Goal: Information Seeking & Learning: Compare options

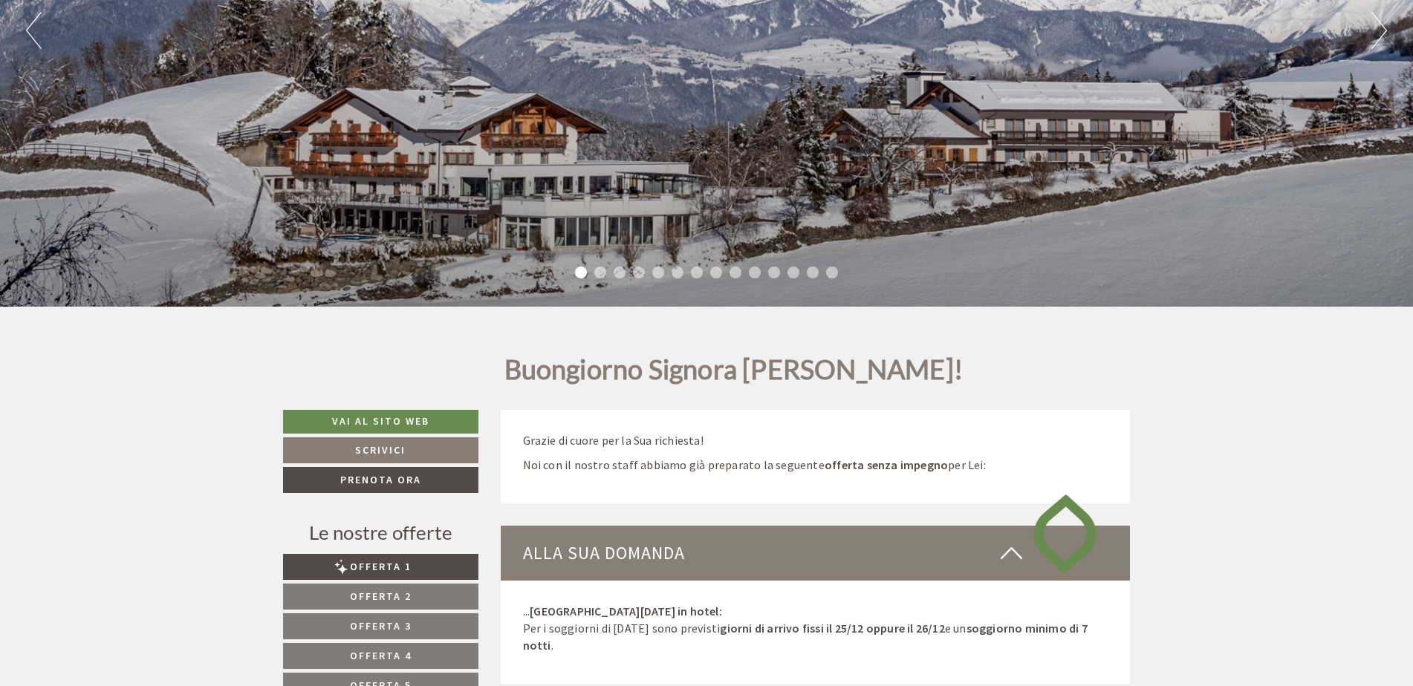
scroll to position [520, 0]
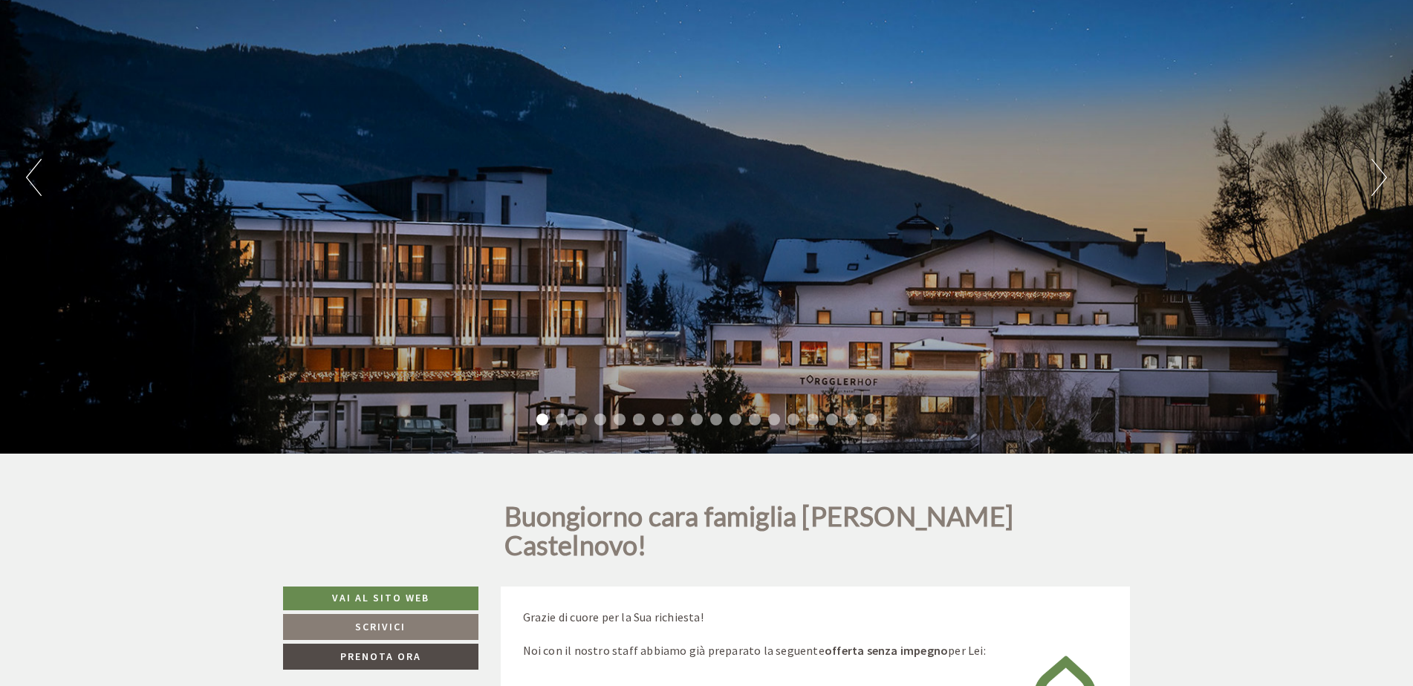
scroll to position [520, 0]
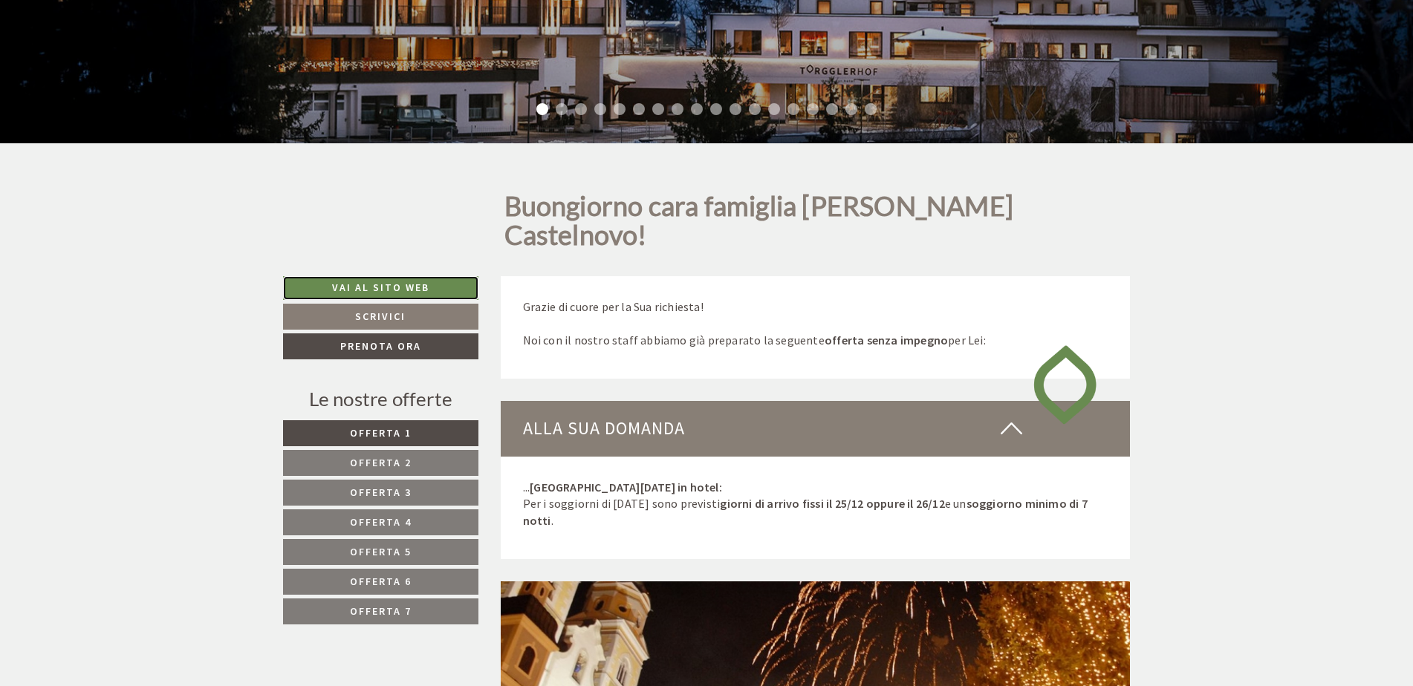
click at [377, 276] on link "Vai al sito web" at bounding box center [380, 288] width 195 height 24
click at [420, 420] on link "Offerta 1" at bounding box center [380, 433] width 195 height 26
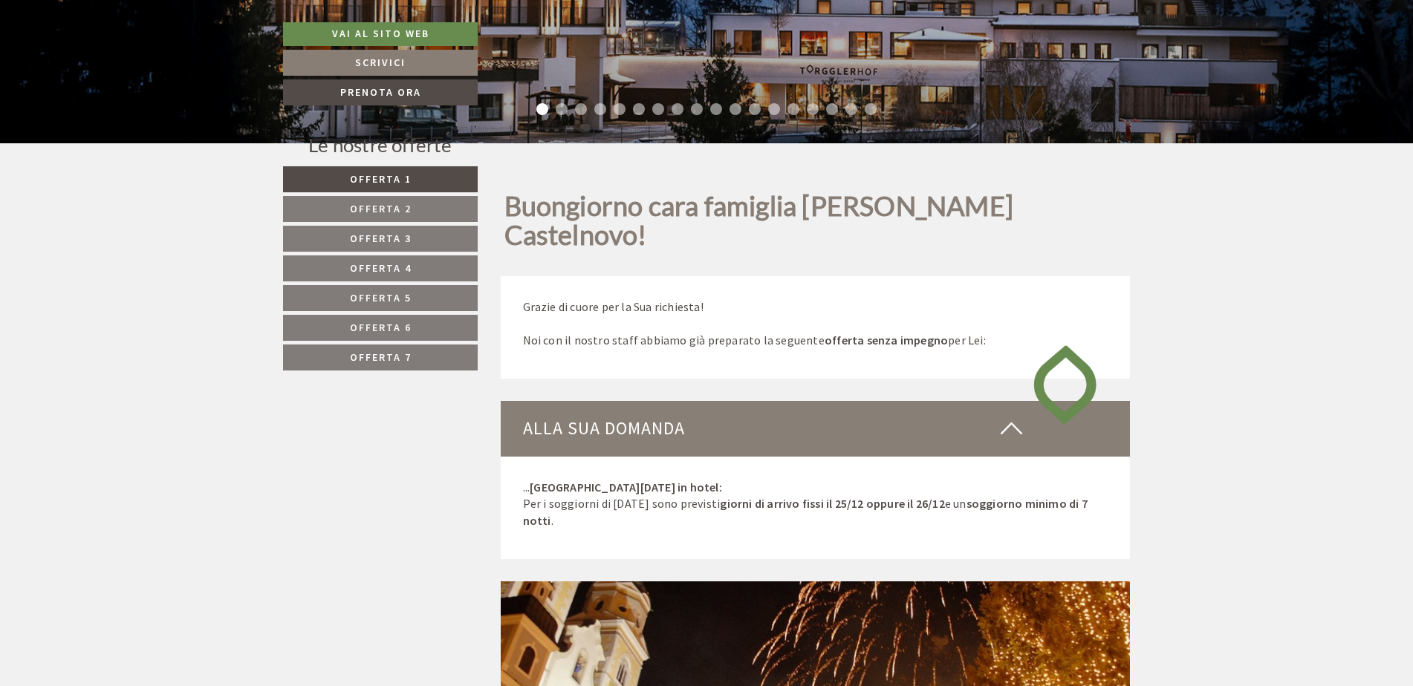
scroll to position [1072, 0]
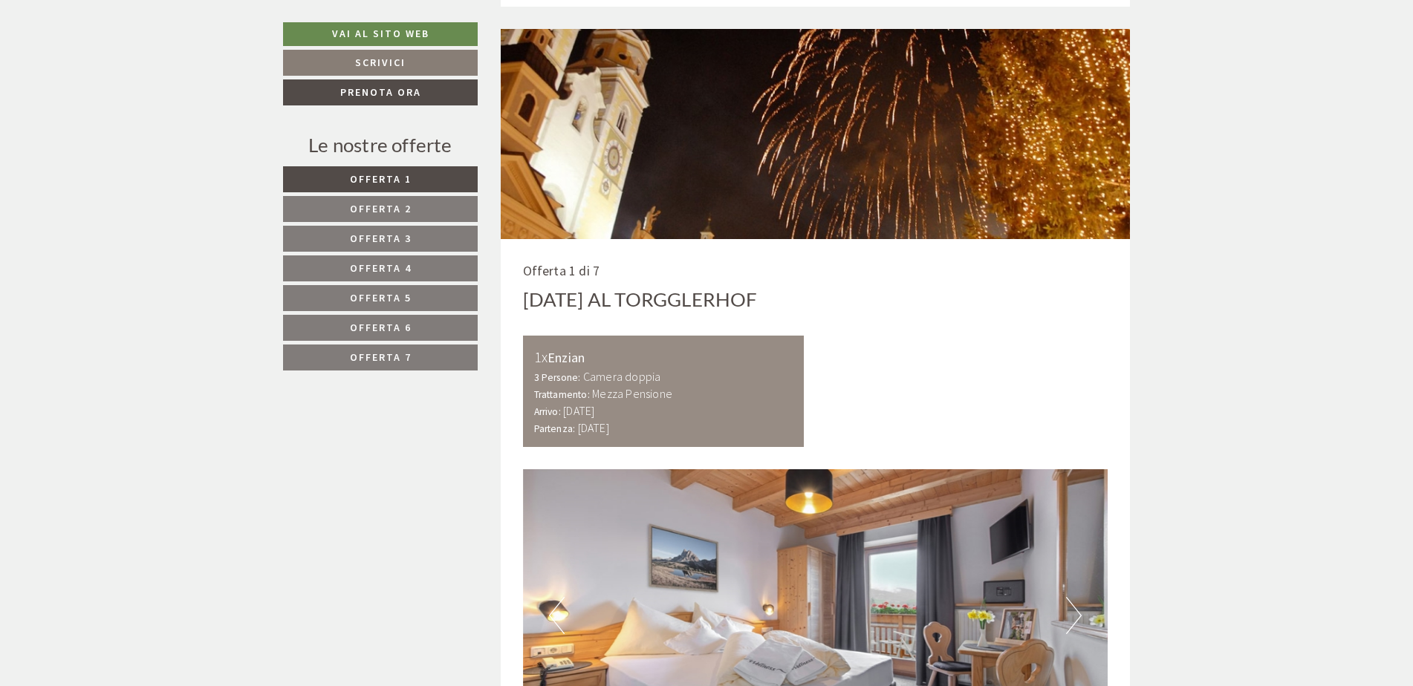
click at [388, 207] on span "Offerta 2" at bounding box center [381, 208] width 62 height 13
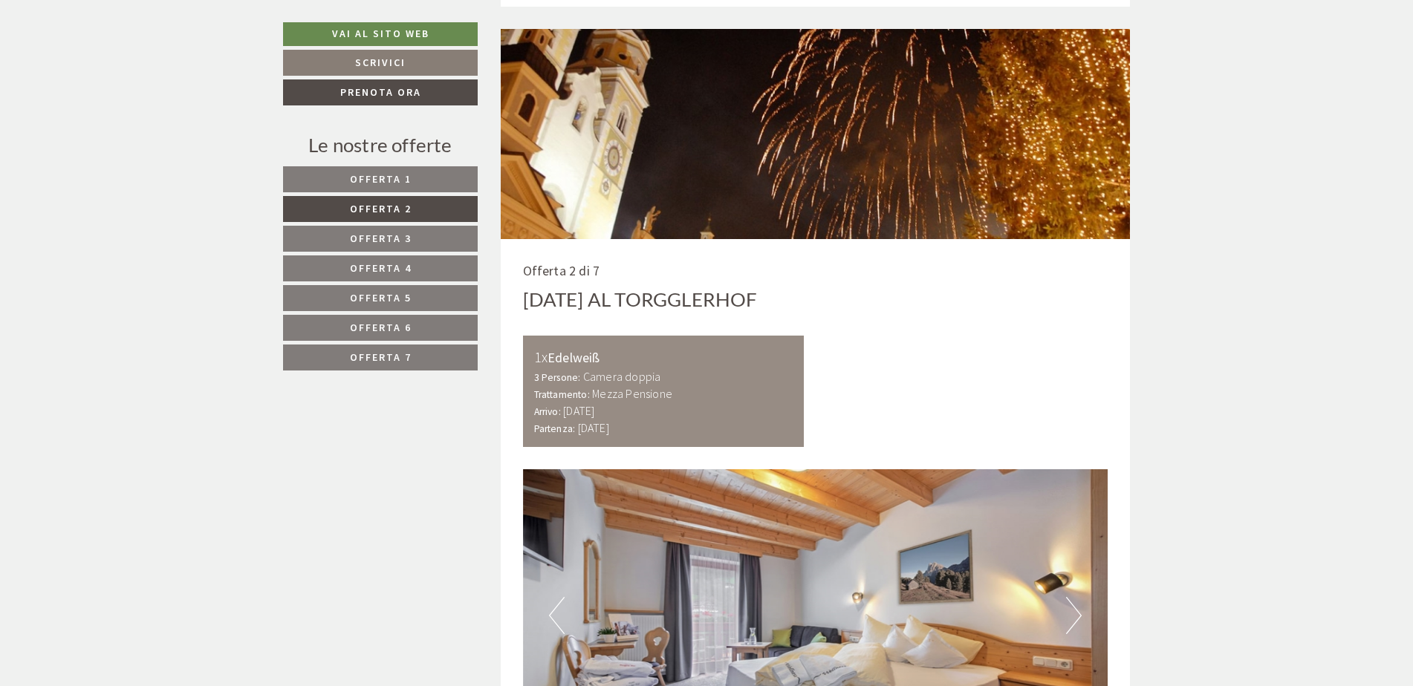
click at [385, 235] on span "Offerta 3" at bounding box center [381, 238] width 62 height 13
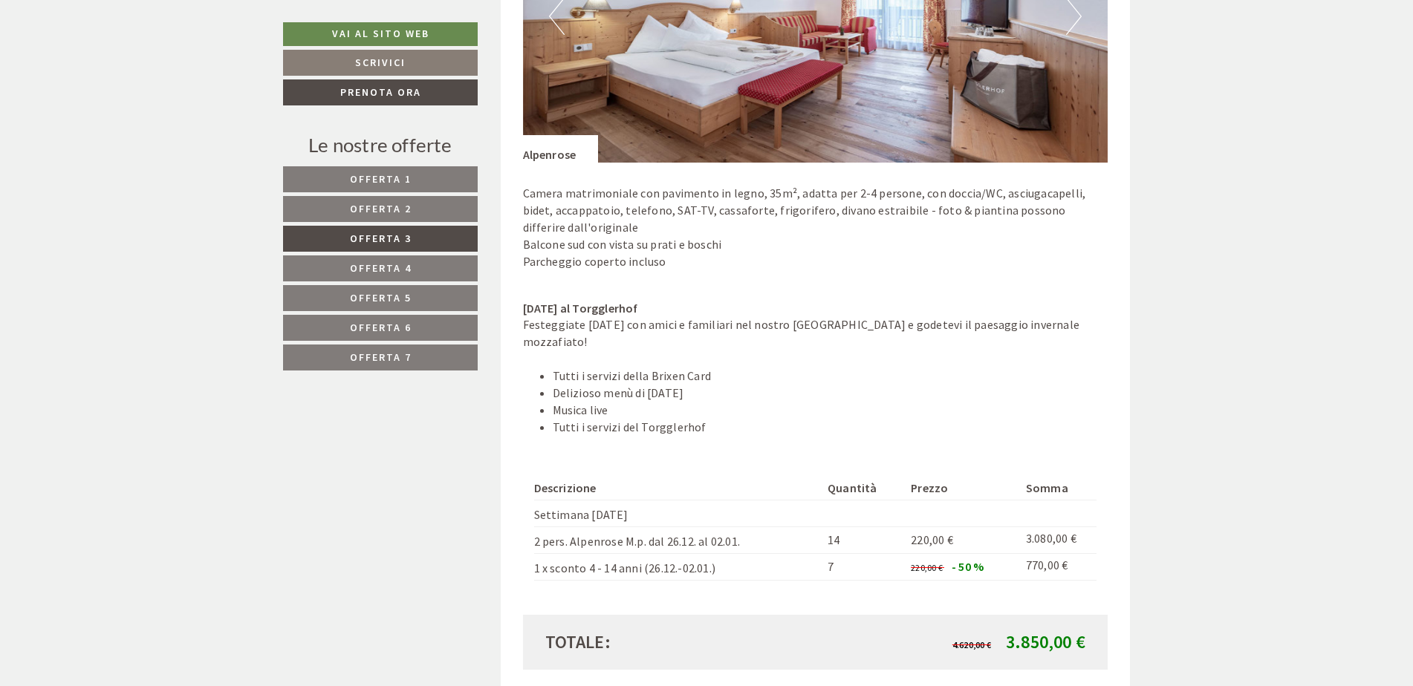
scroll to position [1889, 0]
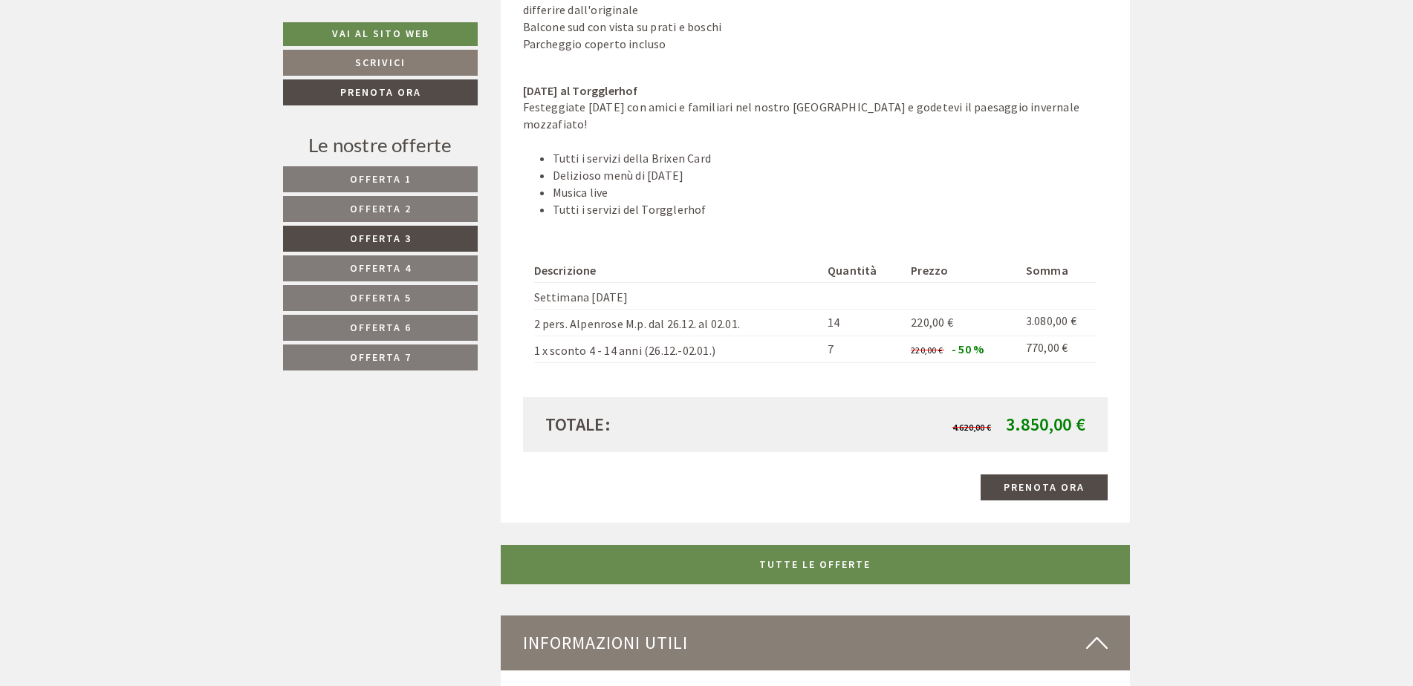
click at [340, 248] on link "Offerta 3" at bounding box center [380, 239] width 195 height 26
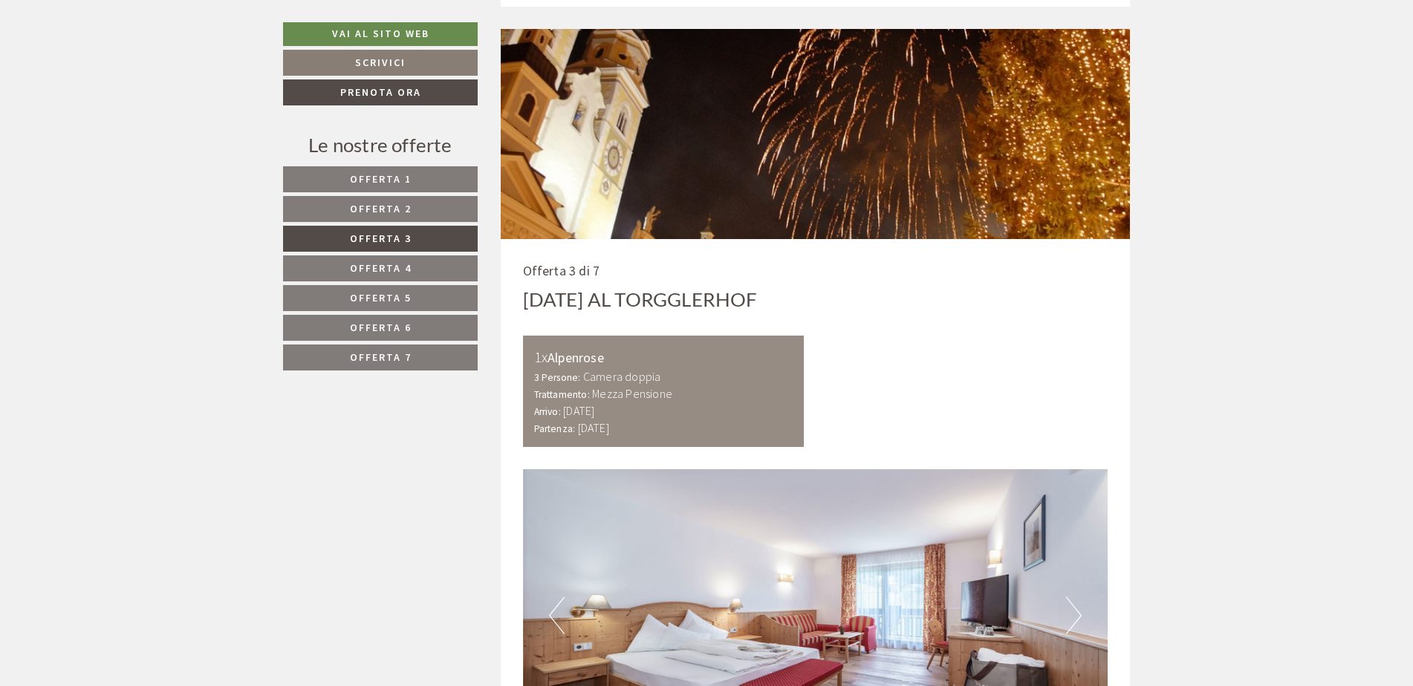
click at [354, 260] on link "Offerta 4" at bounding box center [380, 268] width 195 height 26
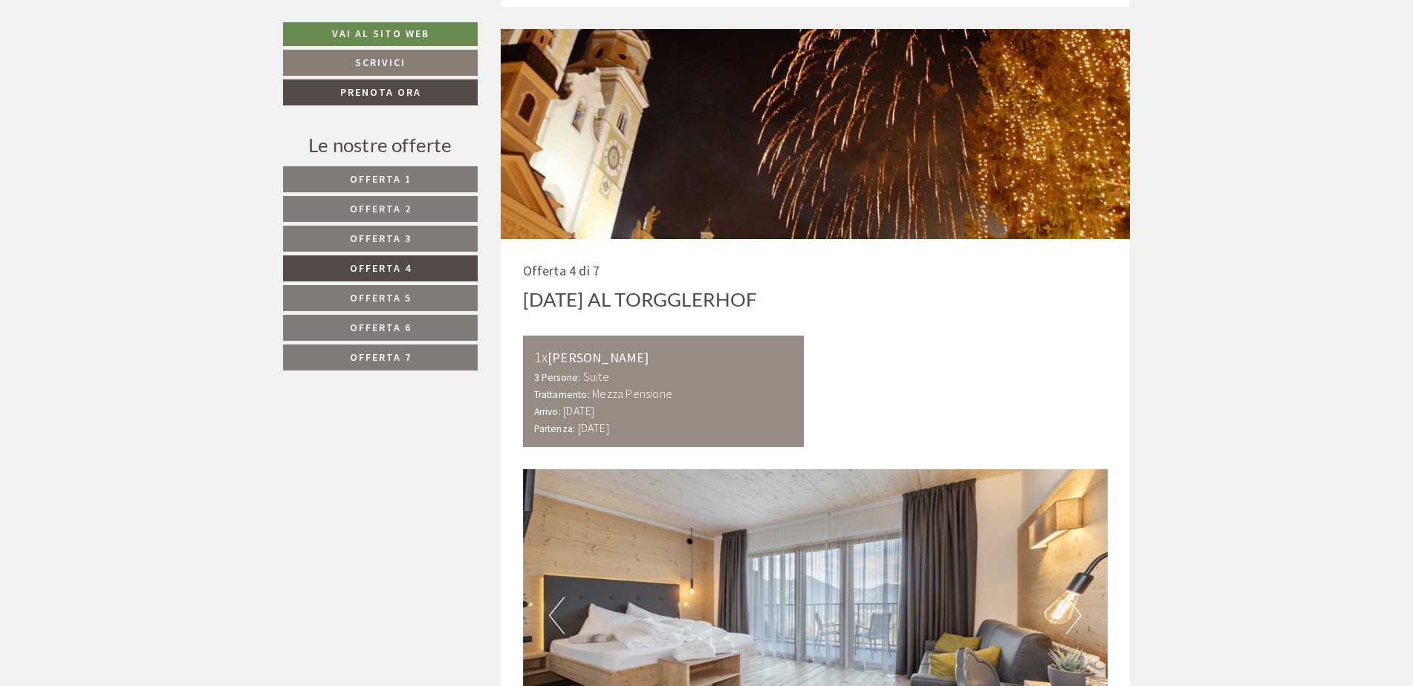
click at [358, 293] on span "Offerta 5" at bounding box center [381, 297] width 62 height 13
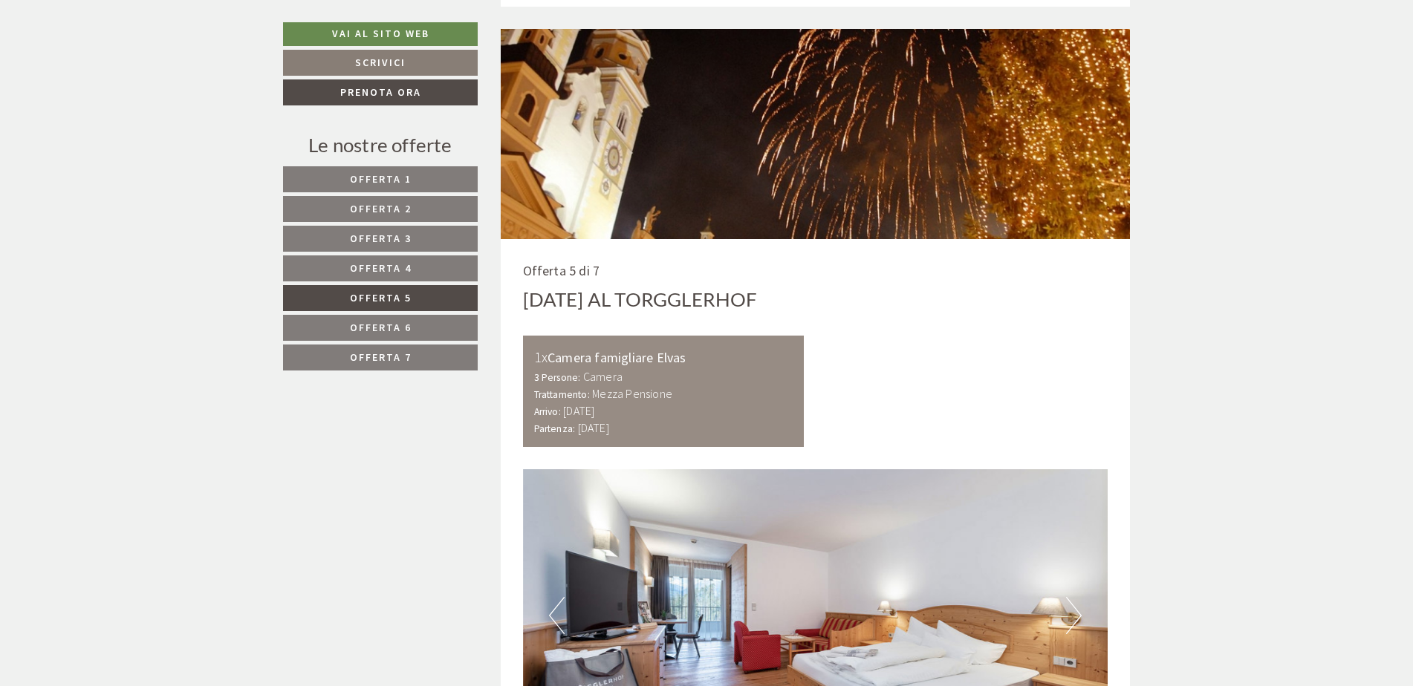
drag, startPoint x: 365, startPoint y: 321, endPoint x: 369, endPoint y: 336, distance: 16.0
click at [367, 325] on span "Offerta 6" at bounding box center [381, 327] width 62 height 13
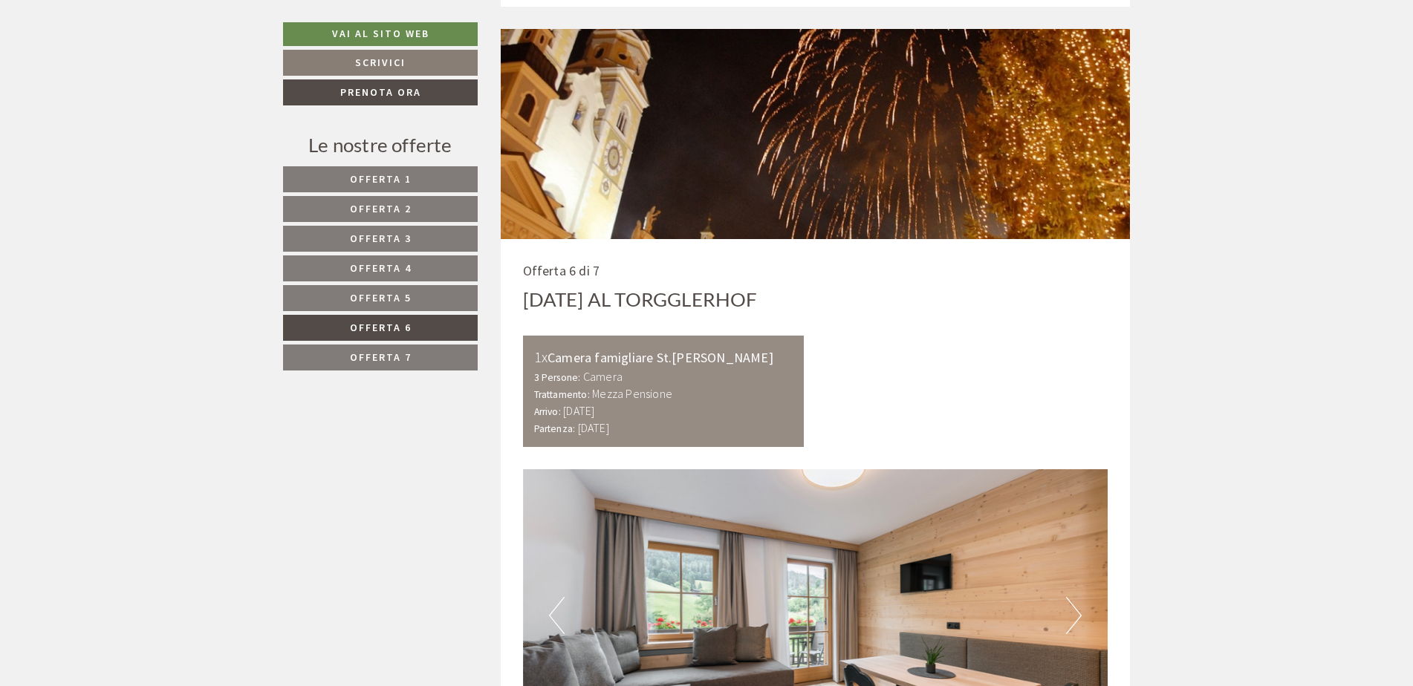
click at [374, 353] on span "Offerta 7" at bounding box center [381, 357] width 62 height 13
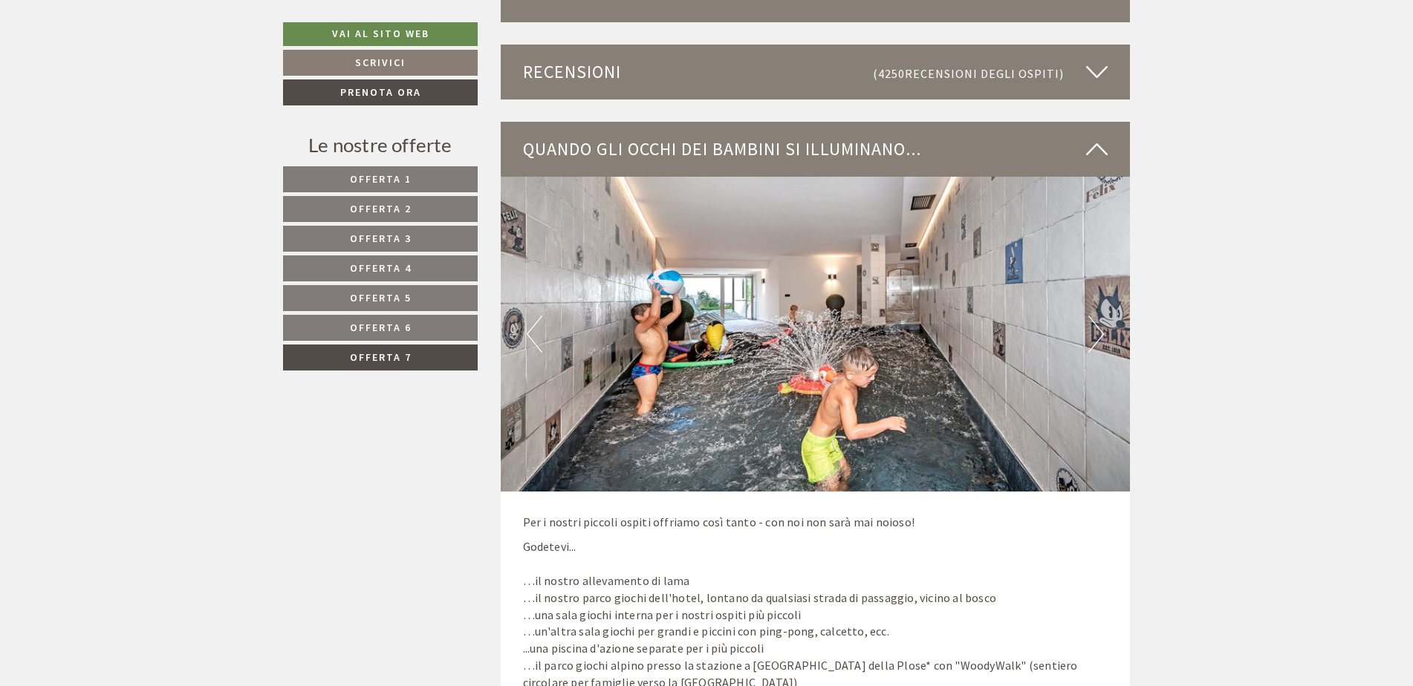
scroll to position [2929, 0]
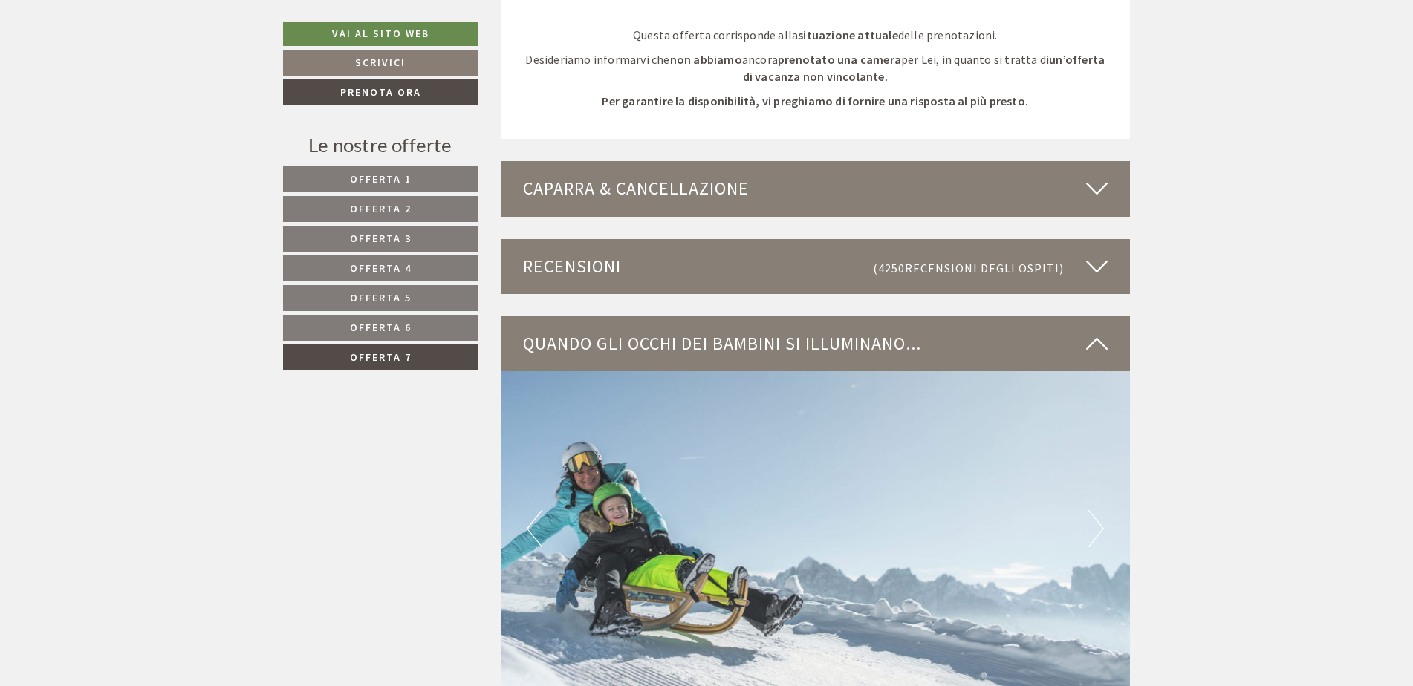
click at [374, 172] on link "Offerta 1" at bounding box center [380, 179] width 195 height 26
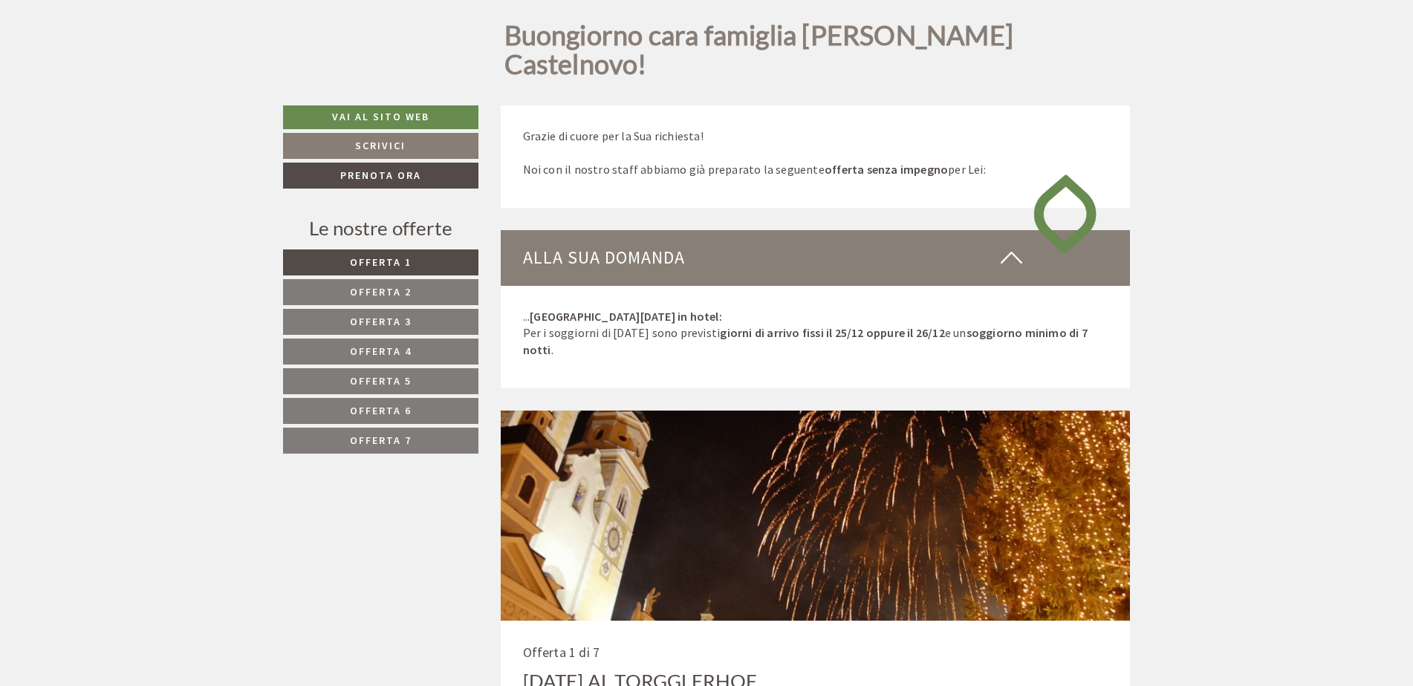
scroll to position [701, 0]
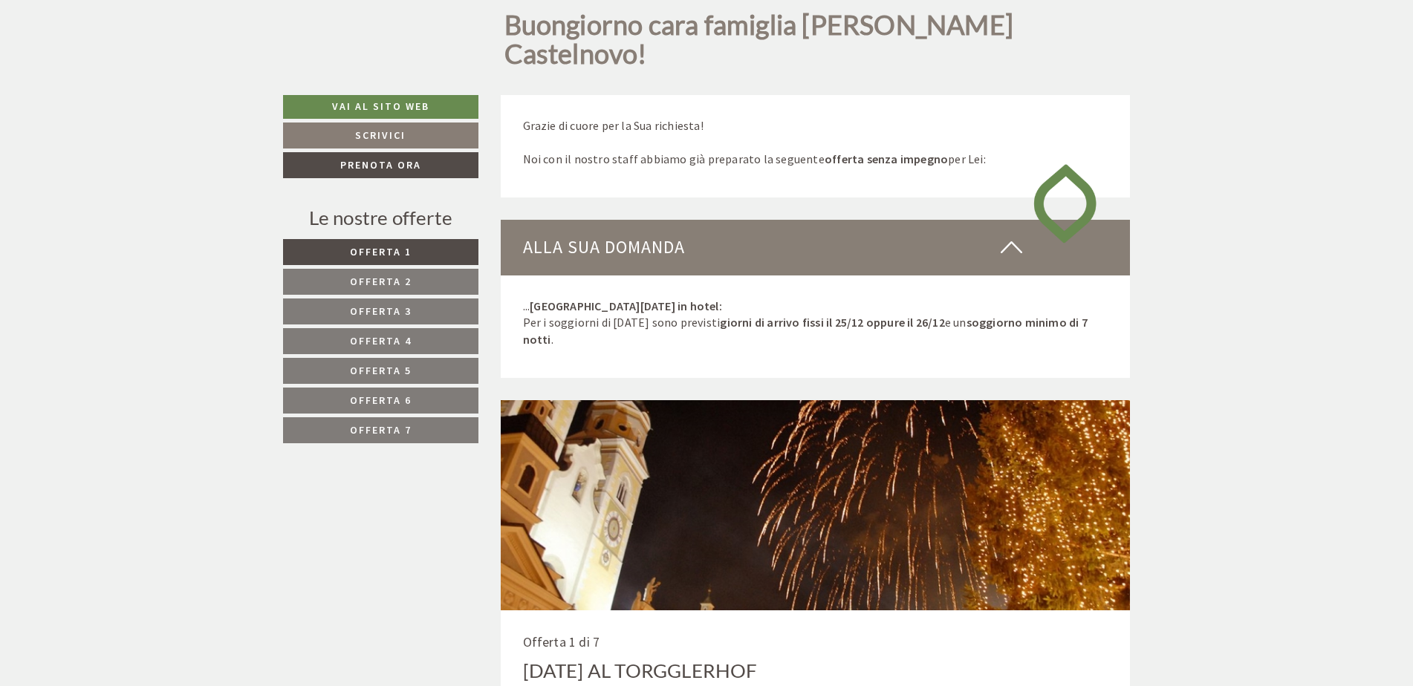
click at [404, 275] on span "Offerta 2" at bounding box center [381, 281] width 62 height 13
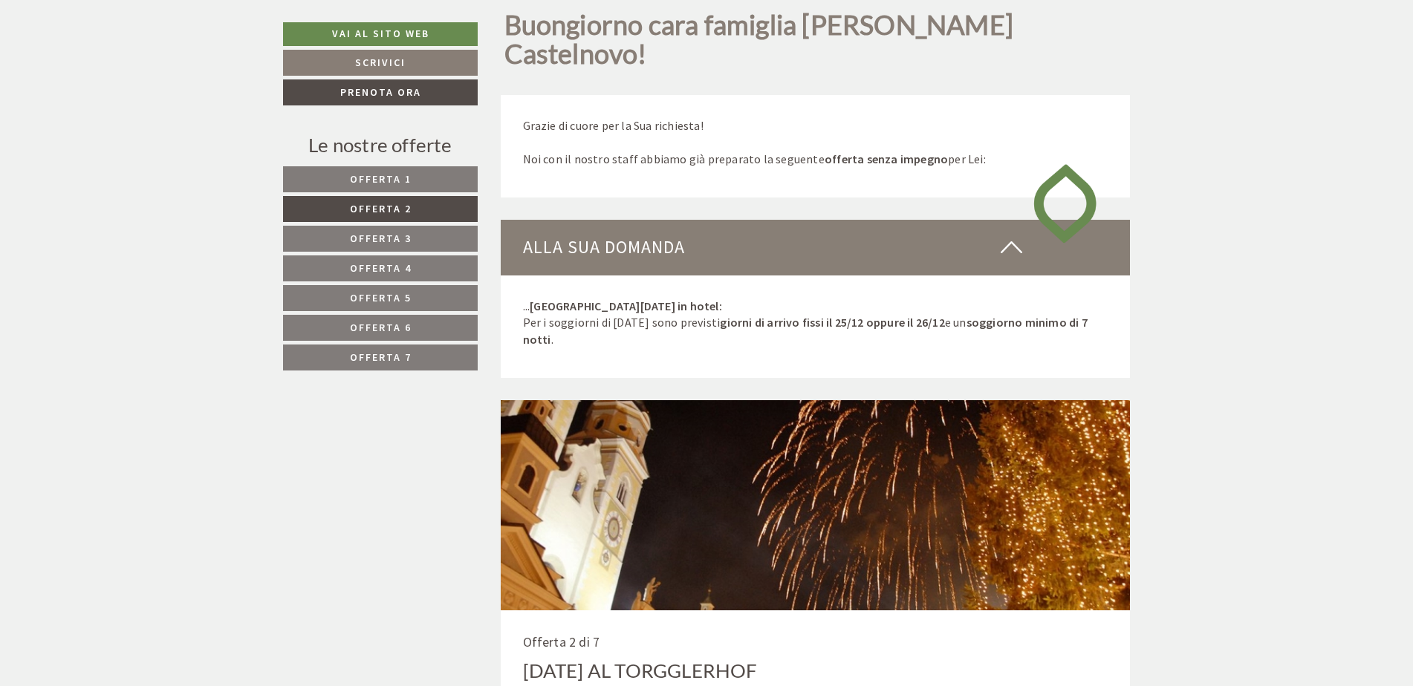
scroll to position [1072, 0]
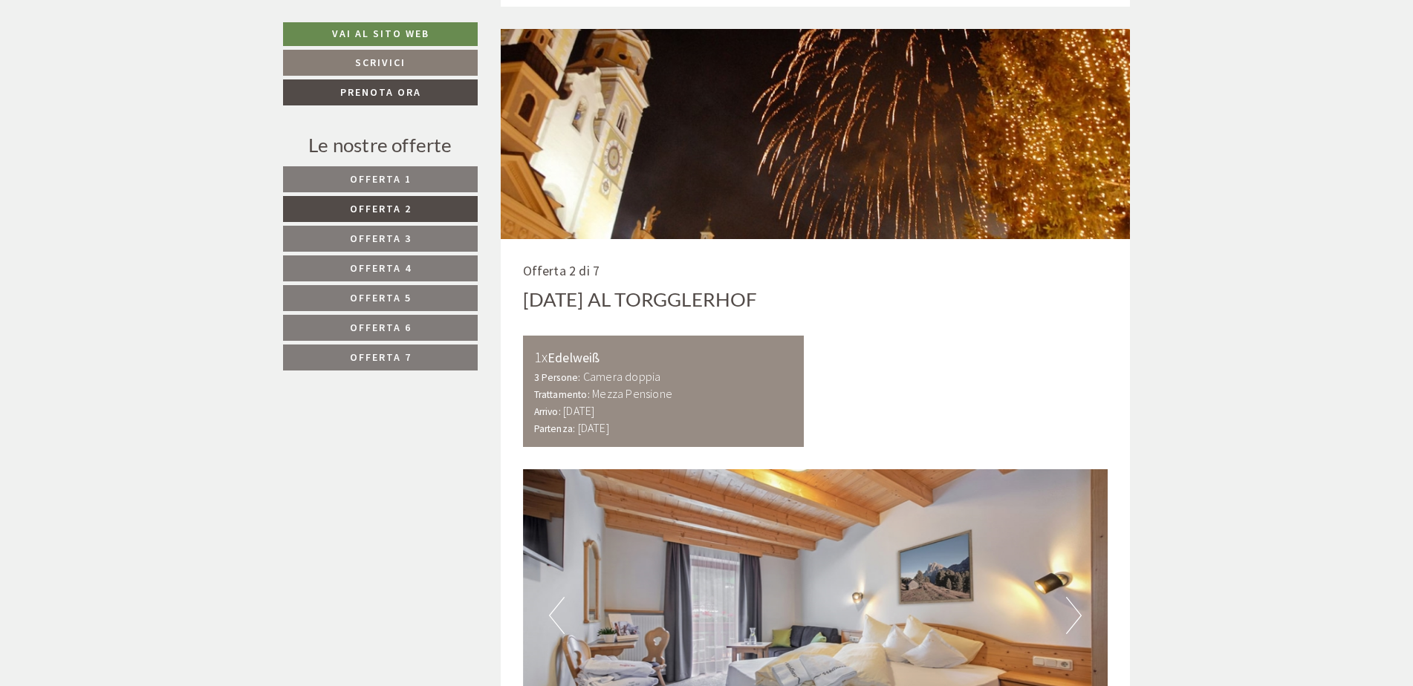
click at [400, 273] on span "Offerta 4" at bounding box center [381, 267] width 62 height 13
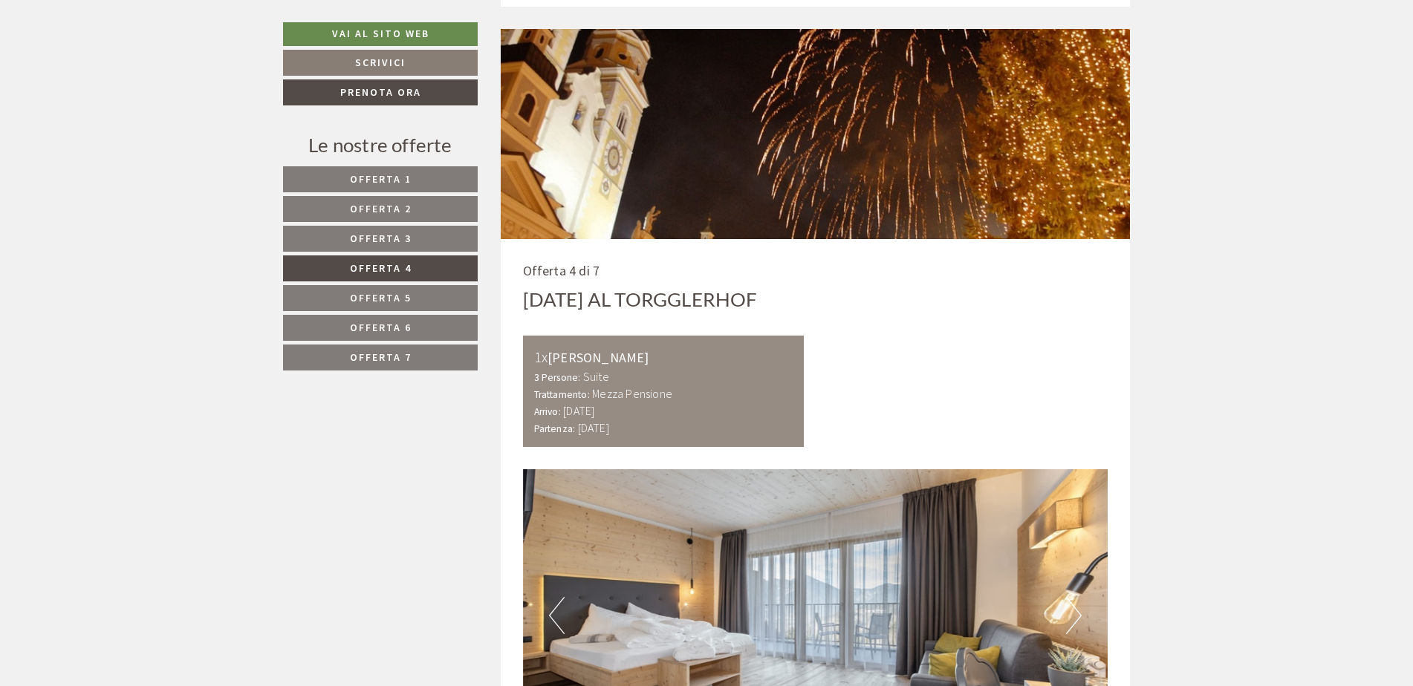
click at [398, 283] on nav "Offerta 1 Offerta 2 Offerta 3 Offerta 4 Offerta 5 Offerta 6 Offerta 7" at bounding box center [382, 268] width 199 height 204
click at [405, 296] on span "Offerta 5" at bounding box center [381, 297] width 62 height 13
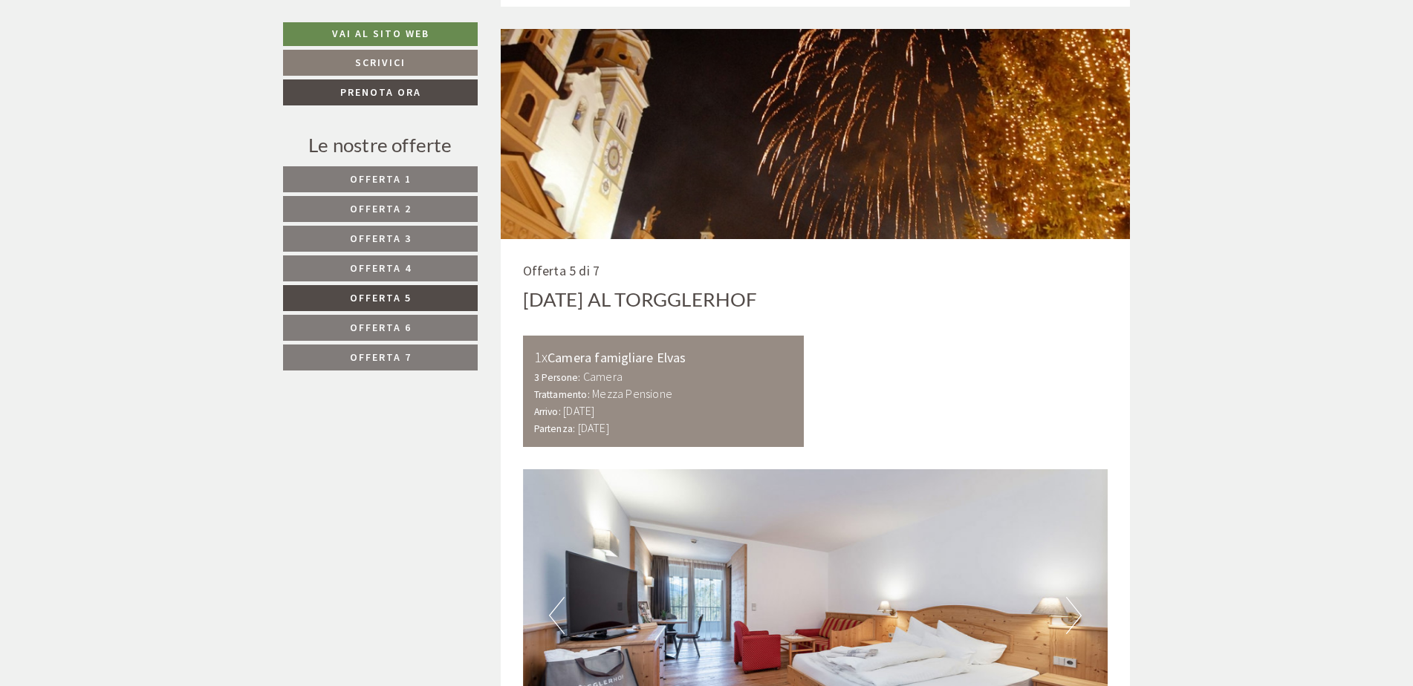
click at [407, 313] on nav "Offerta 1 Offerta 2 Offerta 3 Offerta 4 Offerta 5 Offerta 6 Offerta 7" at bounding box center [382, 268] width 199 height 204
click at [411, 341] on link "Offerta 6" at bounding box center [380, 328] width 195 height 26
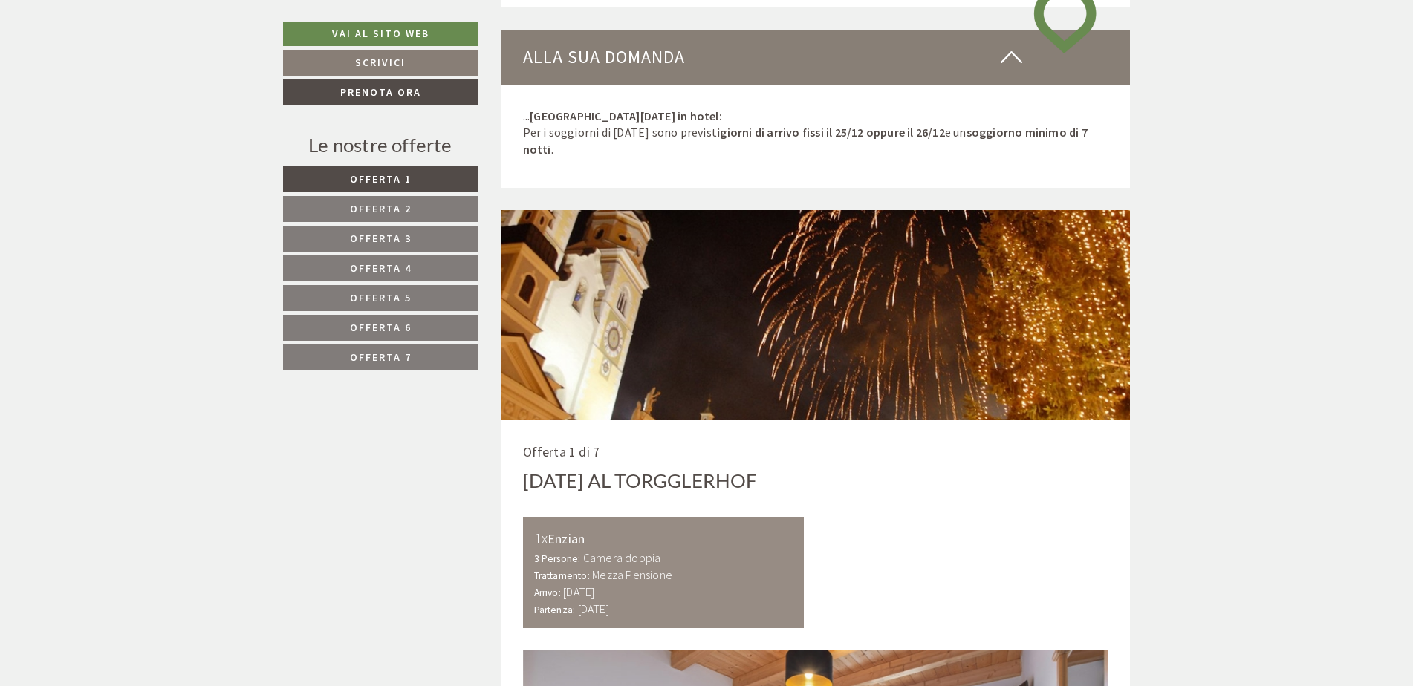
scroll to position [188, 0]
click at [370, 362] on span "Offerta 7" at bounding box center [381, 357] width 62 height 13
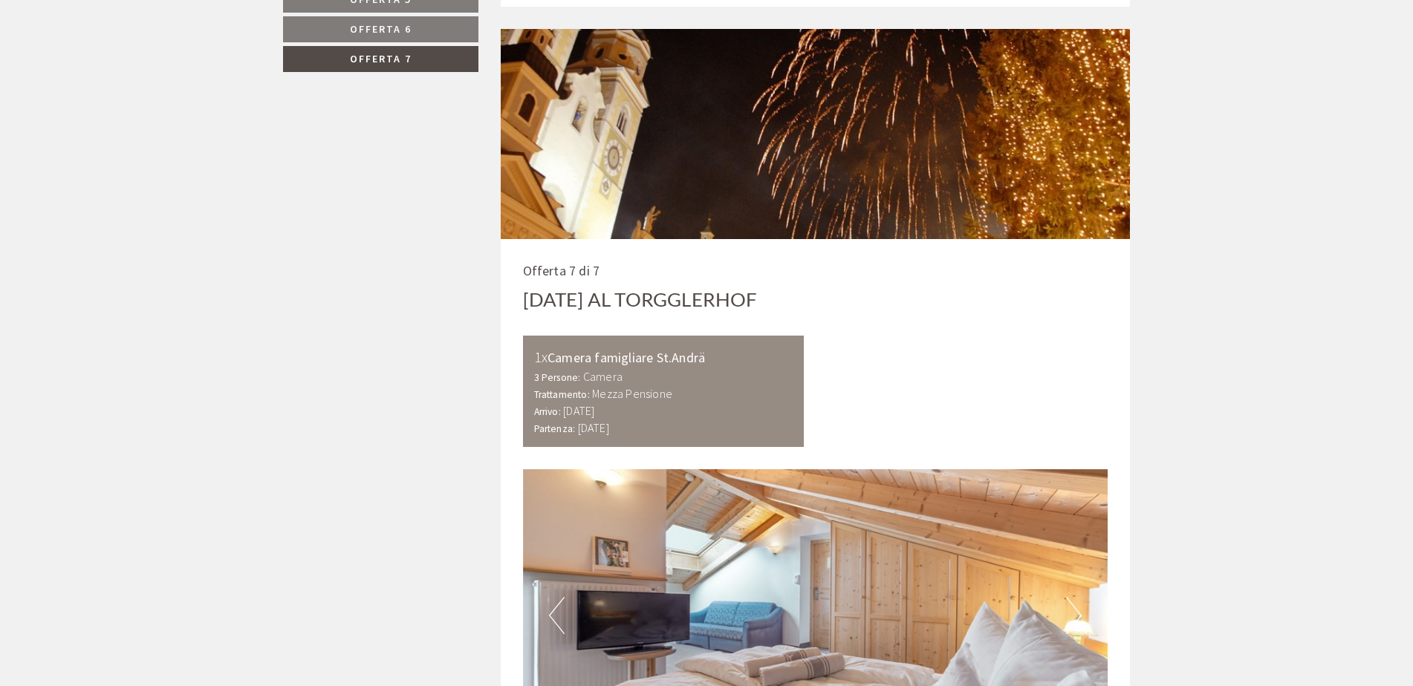
scroll to position [478, 0]
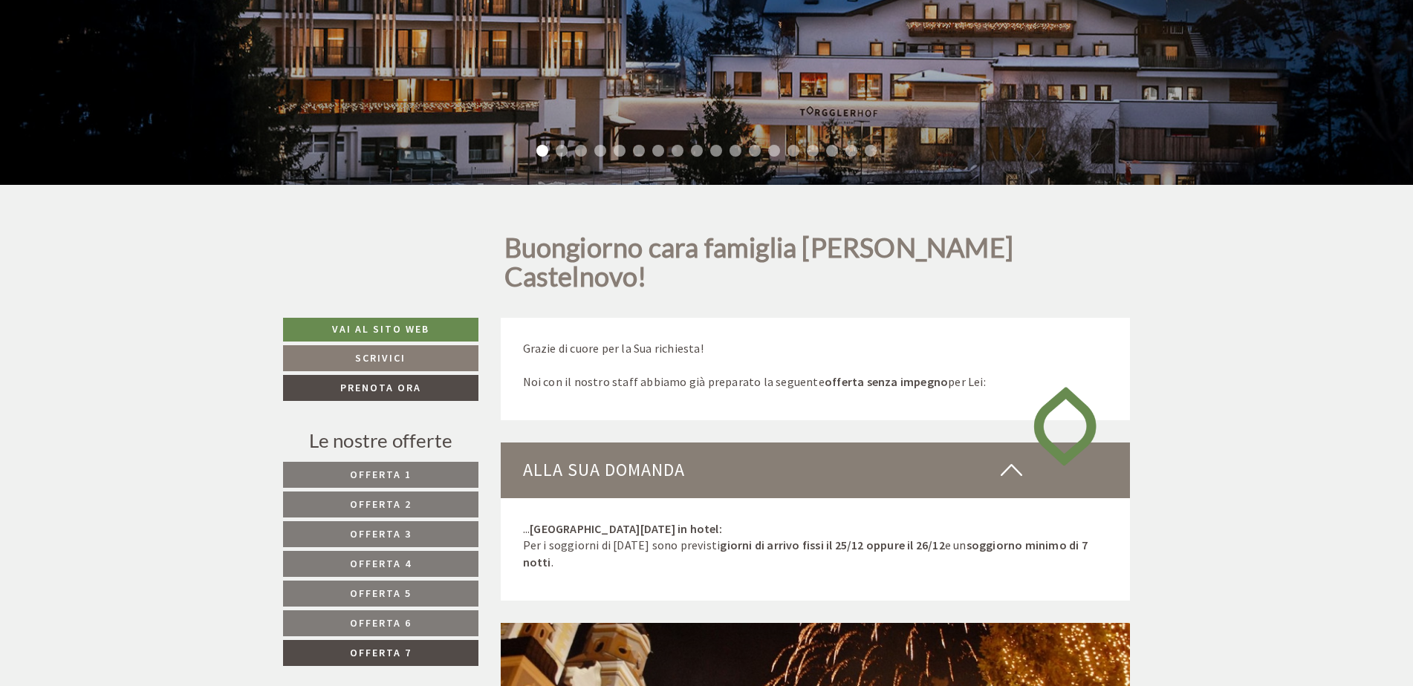
click at [430, 610] on link "Offerta 6" at bounding box center [380, 623] width 195 height 26
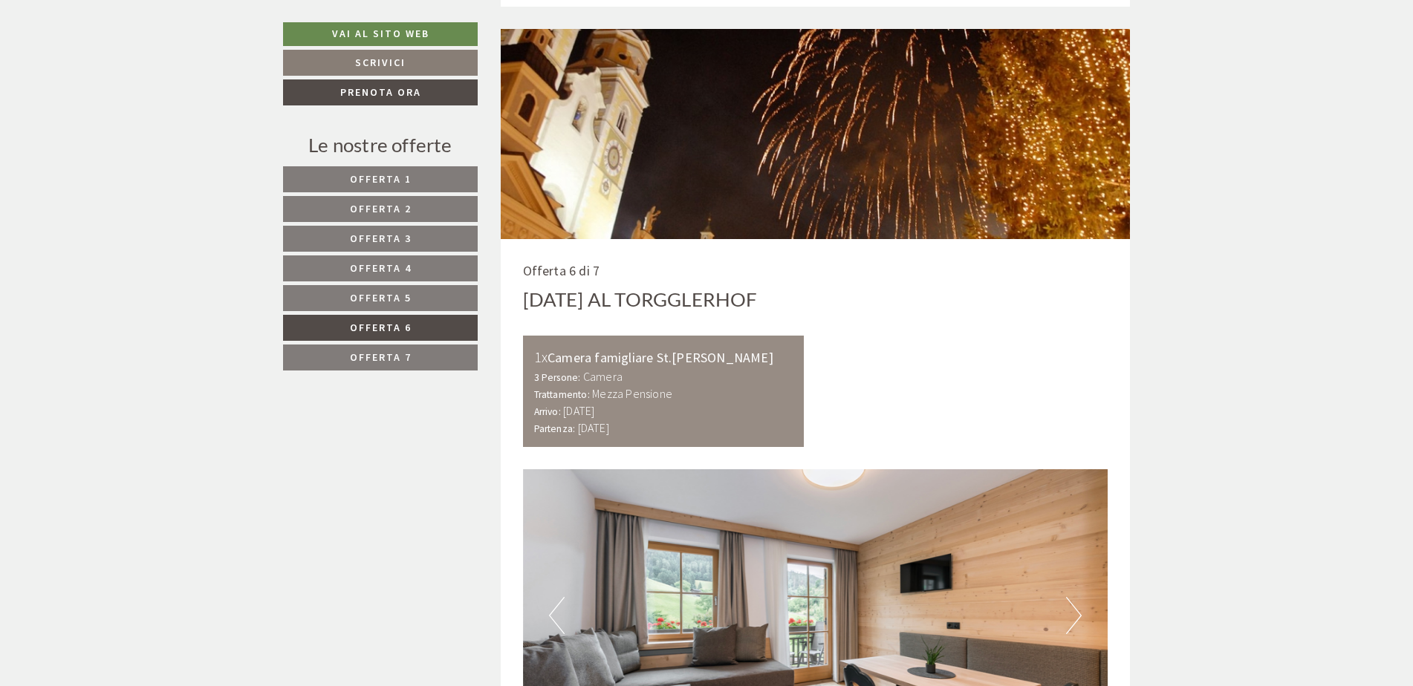
click at [417, 295] on link "Offerta 5" at bounding box center [380, 298] width 195 height 26
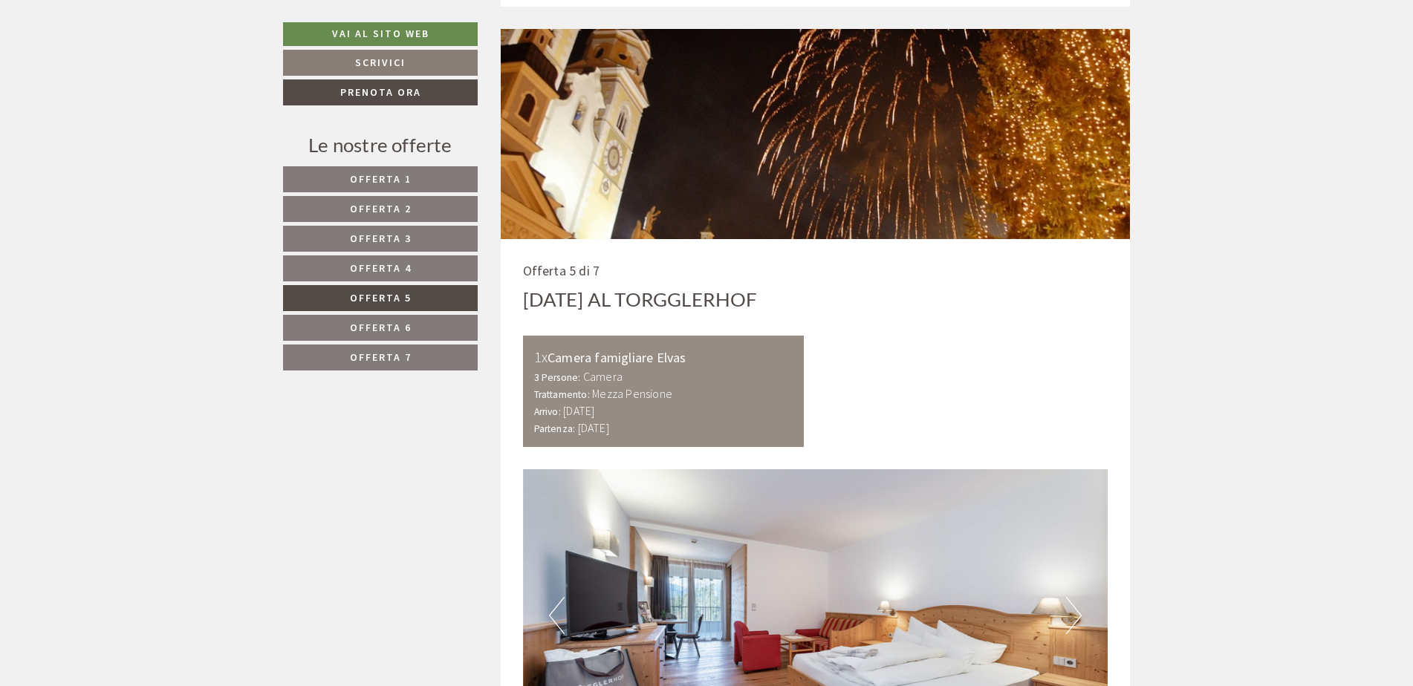
click at [406, 268] on span "Offerta 4" at bounding box center [381, 267] width 62 height 13
